Goal: Information Seeking & Learning: Learn about a topic

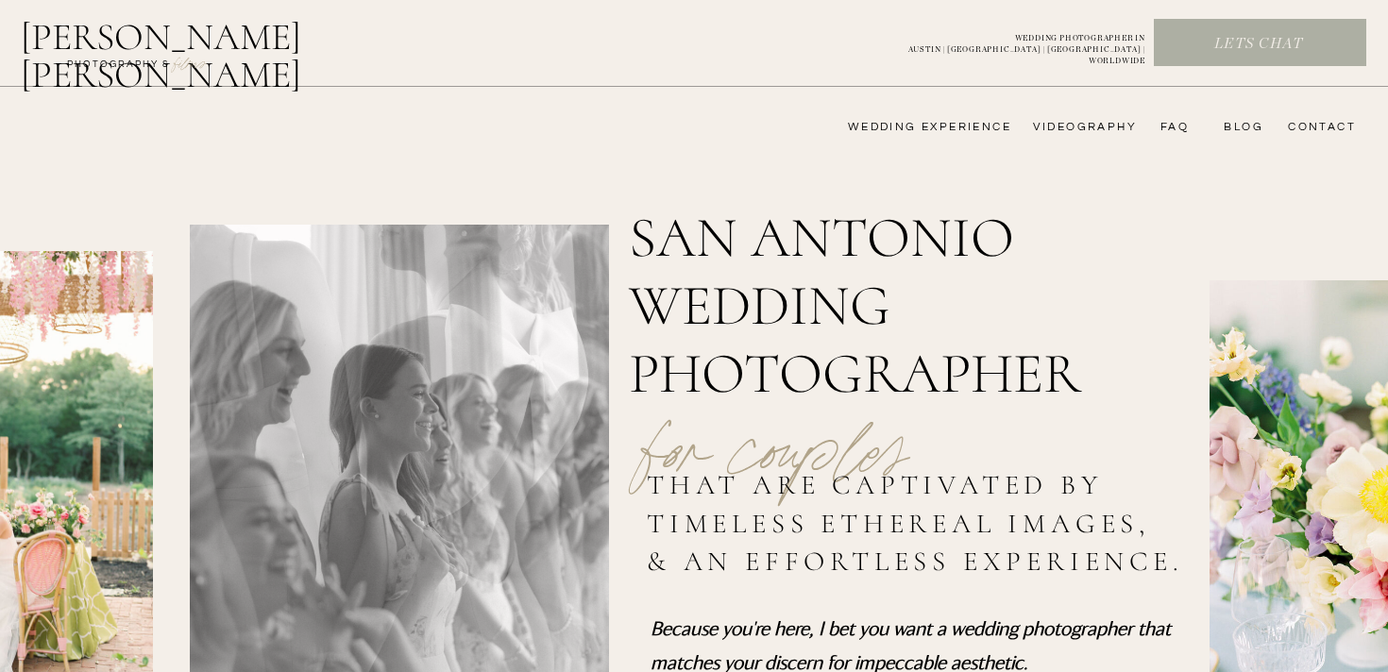
click at [976, 121] on nav "wedding experience" at bounding box center [917, 127] width 190 height 15
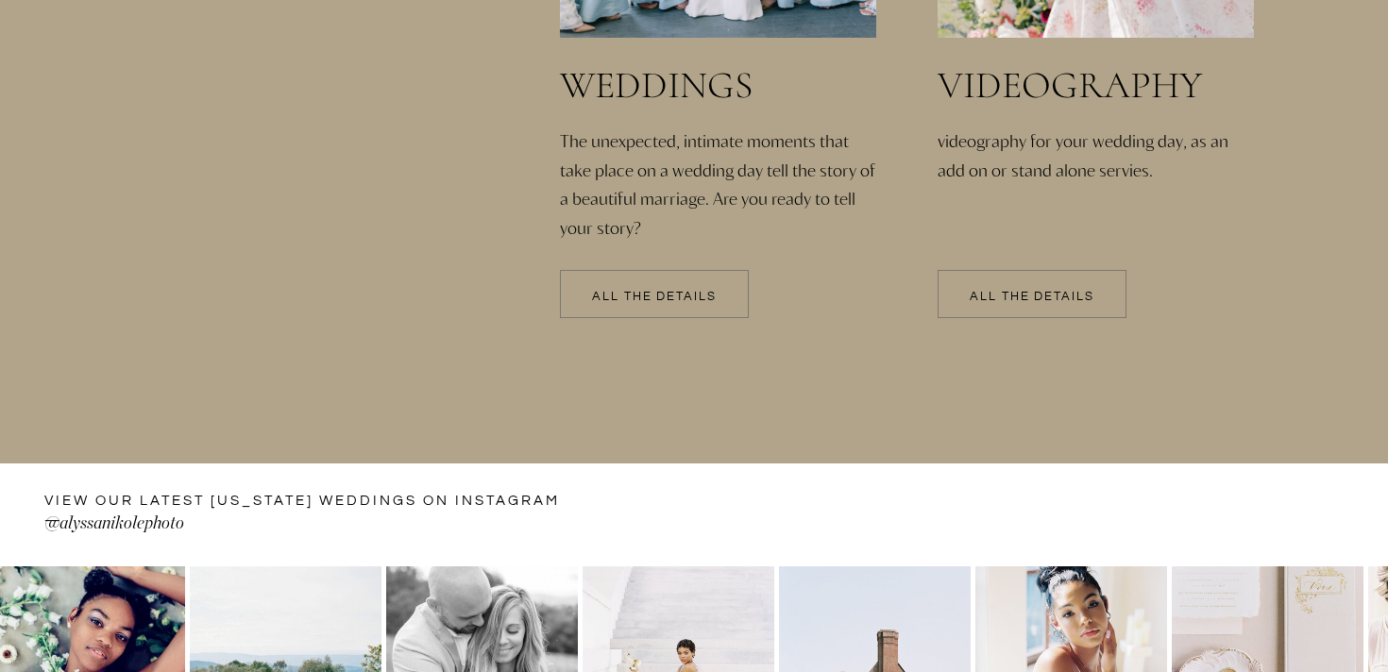
scroll to position [4269, 0]
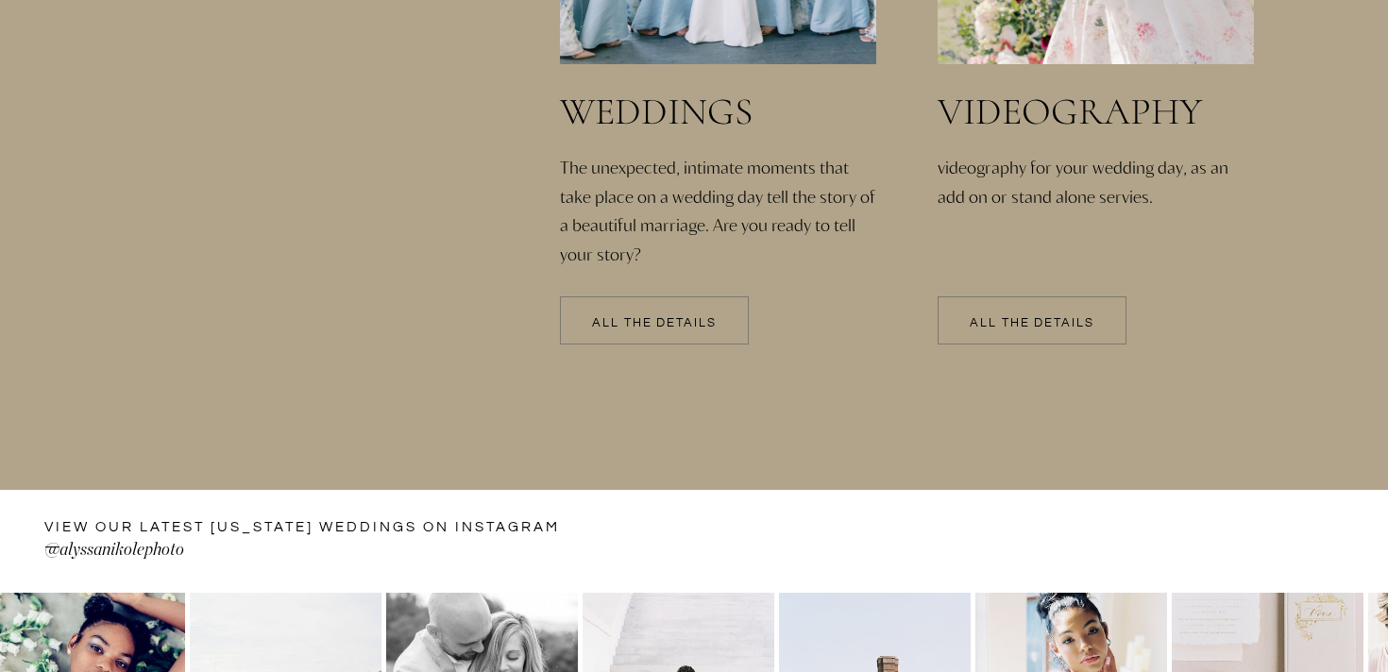
click at [640, 319] on p "All the details" at bounding box center [654, 323] width 189 height 13
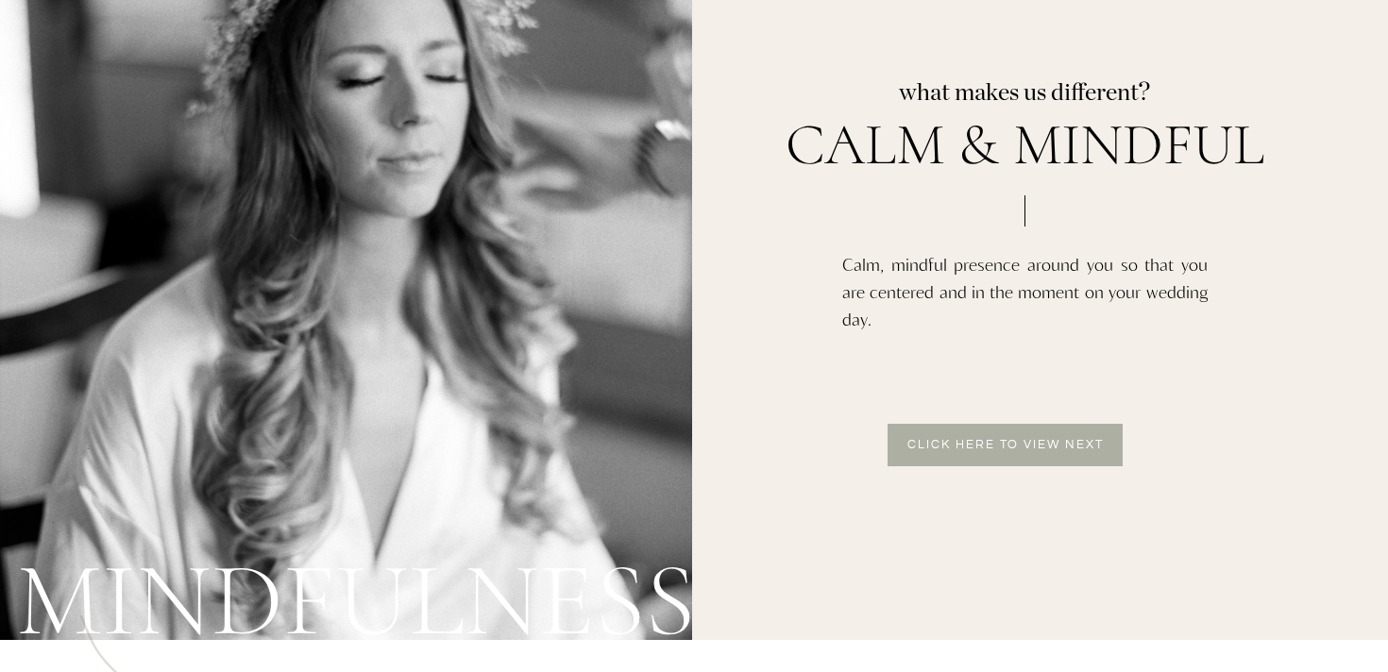
scroll to position [4099, 0]
